Goal: Transaction & Acquisition: Purchase product/service

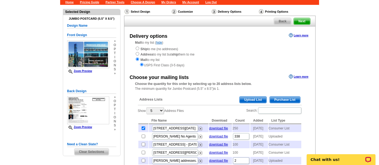
click at [281, 97] on span "Purchase List" at bounding box center [285, 100] width 31 height 6
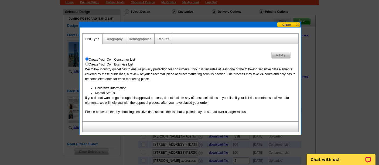
click at [281, 53] on span "Next" at bounding box center [281, 55] width 19 height 6
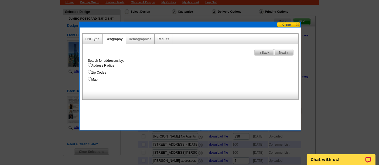
click at [108, 65] on label "Address Radius" at bounding box center [193, 65] width 211 height 5
click at [92, 65] on input "Address Radius" at bounding box center [90, 65] width 4 height 4
radio input "true"
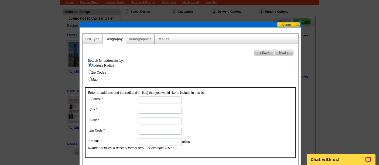
click at [165, 98] on input "Address" at bounding box center [160, 100] width 43 height 6
type input "[STREET_ADDRESS]"
click at [156, 110] on input "City" at bounding box center [160, 110] width 43 height 6
type input "[GEOGRAPHIC_DATA]"
click at [148, 120] on input "State" at bounding box center [160, 121] width 43 height 6
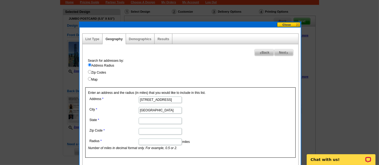
type input "IL"
click at [149, 130] on input "Zip Code" at bounding box center [160, 131] width 43 height 6
type input "60601"
click at [156, 141] on input "Radius" at bounding box center [160, 142] width 43 height 6
type input "0"
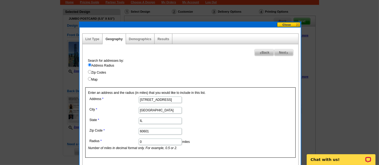
click at [251, 132] on form "Address [STREET_ADDRESS][PERSON_NAME] [GEOGRAPHIC_DATA] [US_STATE] Zip Code 606…" at bounding box center [190, 122] width 205 height 55
click at [280, 53] on span "Next" at bounding box center [284, 52] width 19 height 6
select select
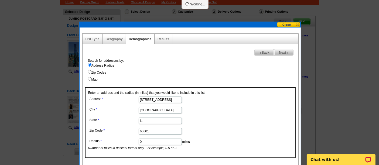
select select
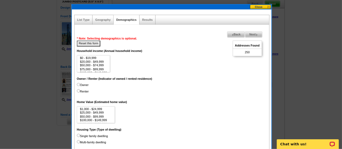
scroll to position [47, 0]
